Goal: Find specific page/section: Find specific page/section

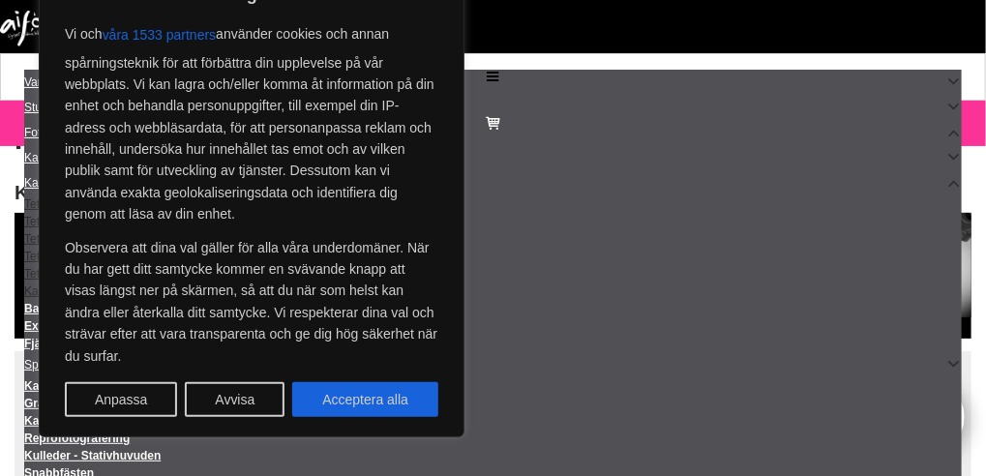
click at [245, 395] on button "Avvisa" at bounding box center [235, 399] width 100 height 35
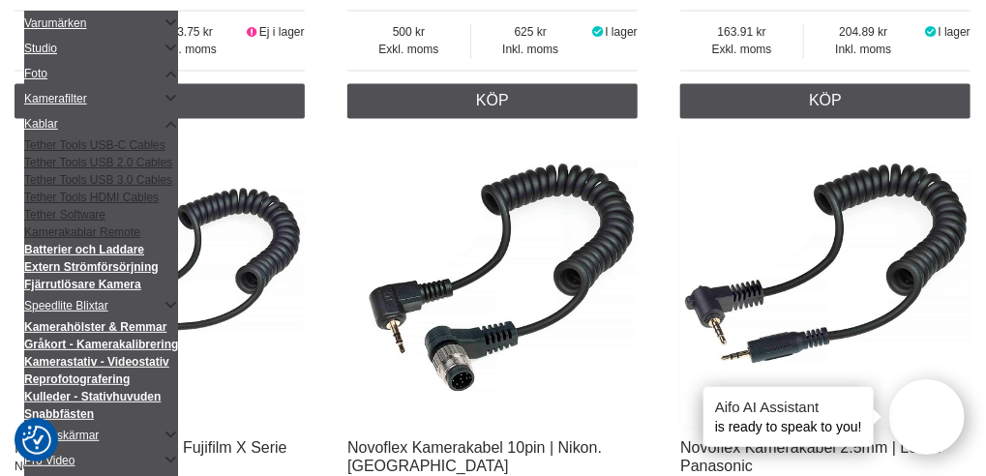
scroll to position [3579, 0]
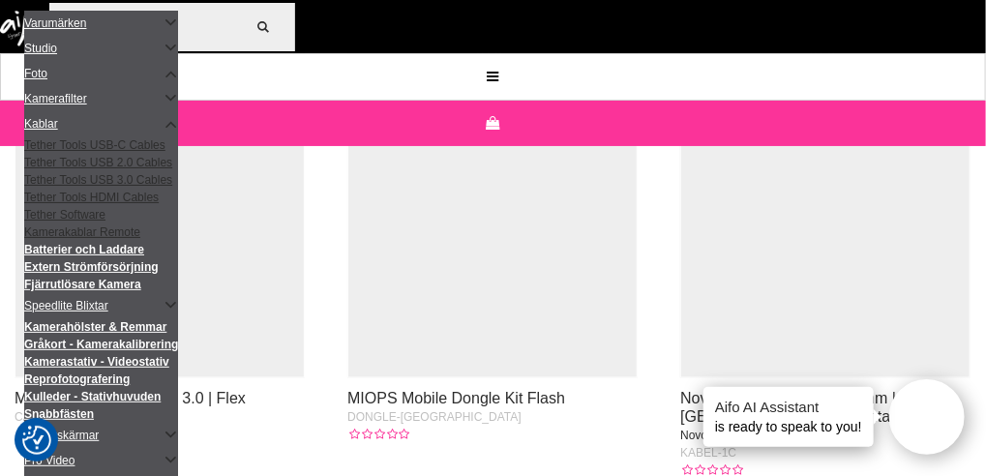
scroll to position [3095, 0]
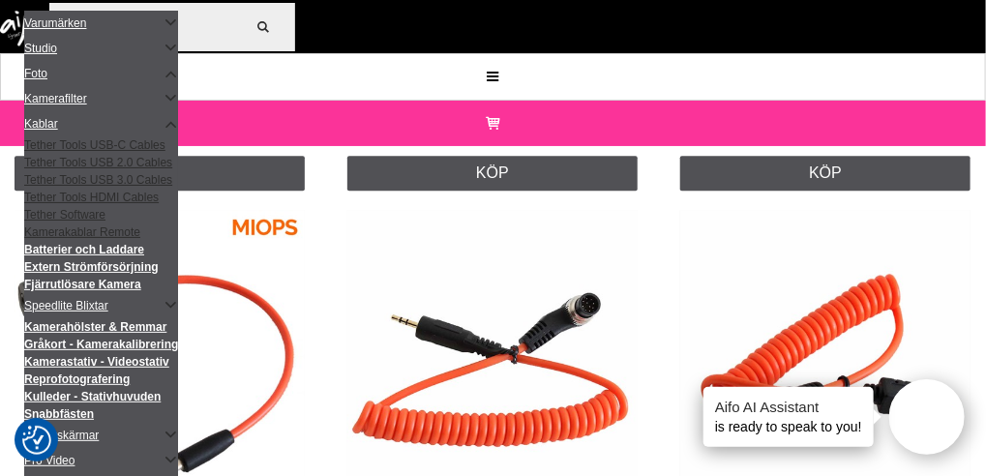
scroll to position [1451, 0]
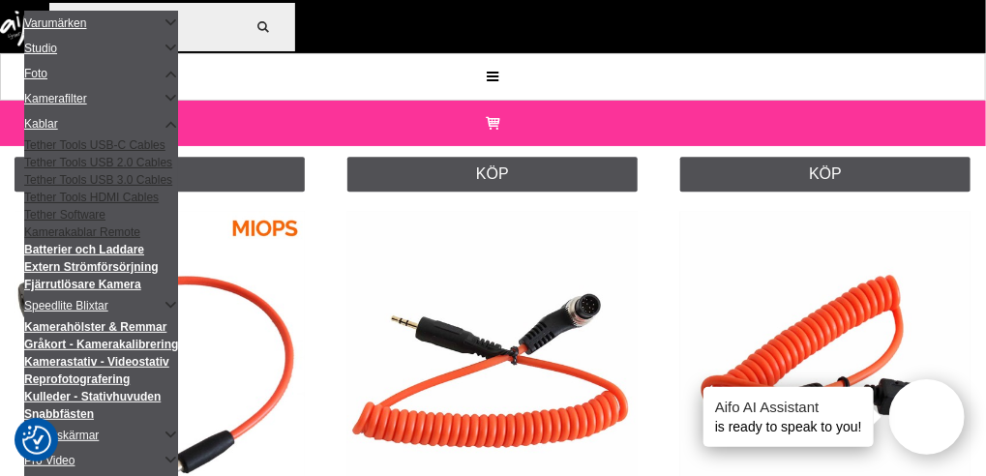
click at [680, 225] on div at bounding box center [825, 362] width 290 height 302
click at [680, 211] on img at bounding box center [825, 356] width 290 height 290
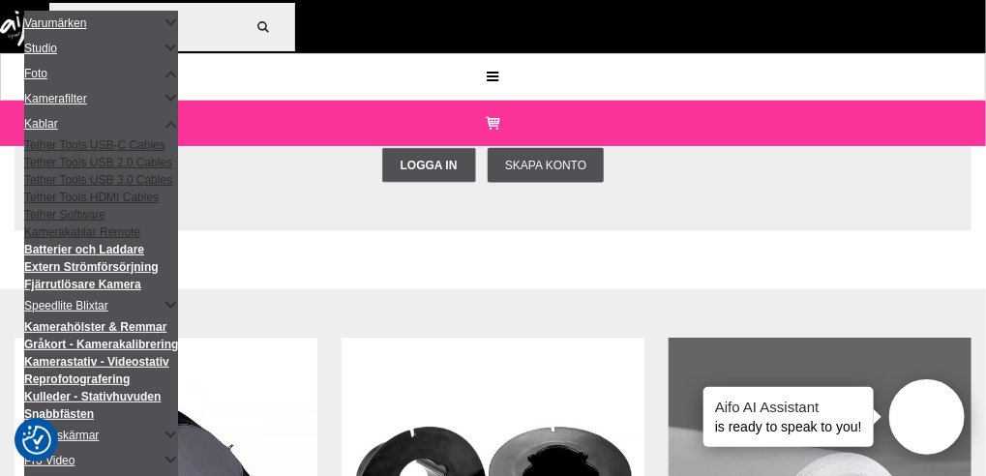
scroll to position [2902, 0]
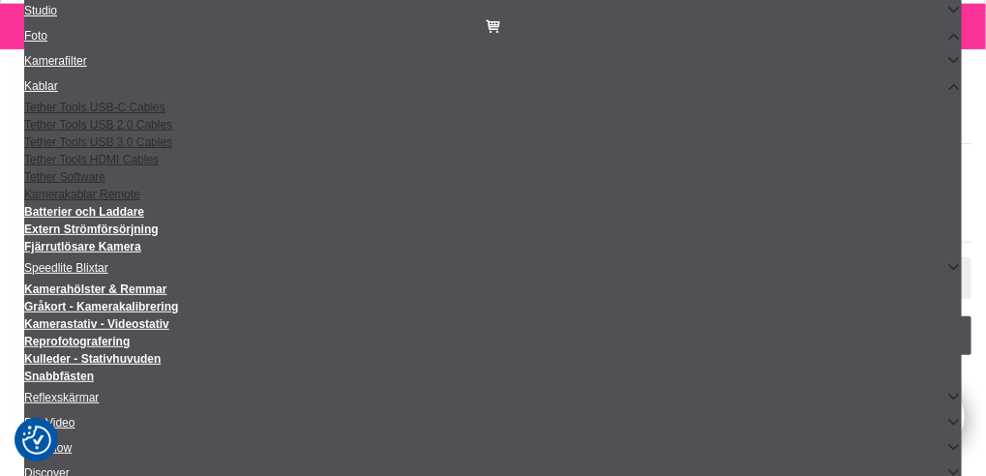
scroll to position [0, 0]
